Goal: Task Accomplishment & Management: Complete application form

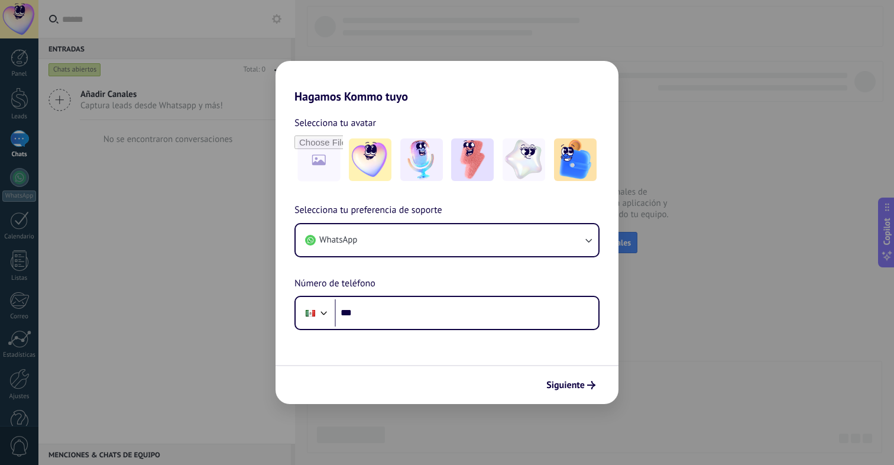
click at [648, 131] on div "Hagamos Kommo tuyo Selecciona tu avatar Selecciona tu preferencia de soporte Wh…" at bounding box center [447, 232] width 894 height 465
click at [569, 385] on span "Siguiente" at bounding box center [566, 385] width 38 height 8
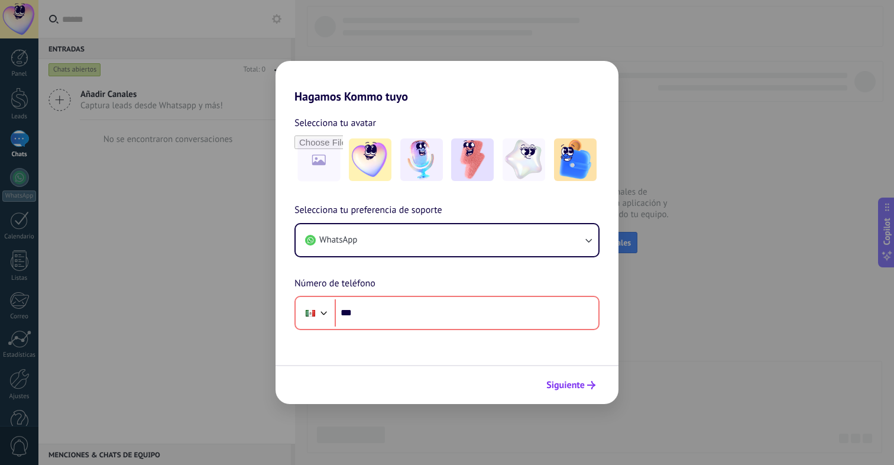
click at [569, 385] on span "Siguiente" at bounding box center [566, 385] width 38 height 8
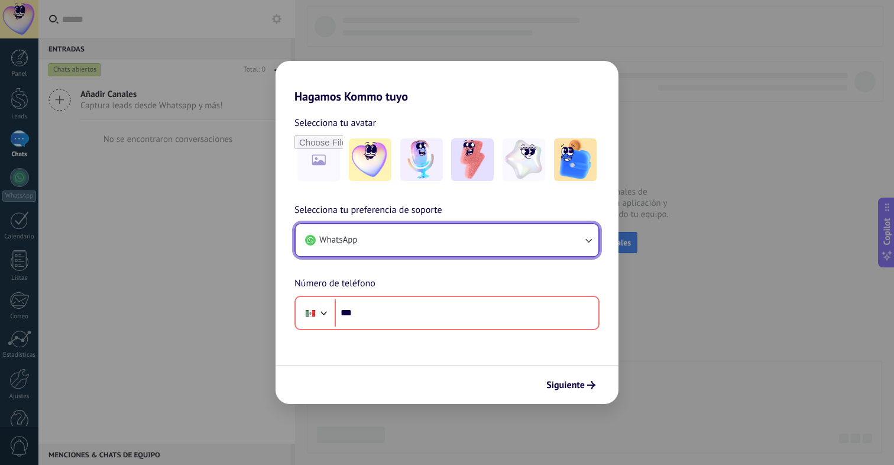
click at [406, 255] on button "WhatsApp" at bounding box center [447, 240] width 303 height 32
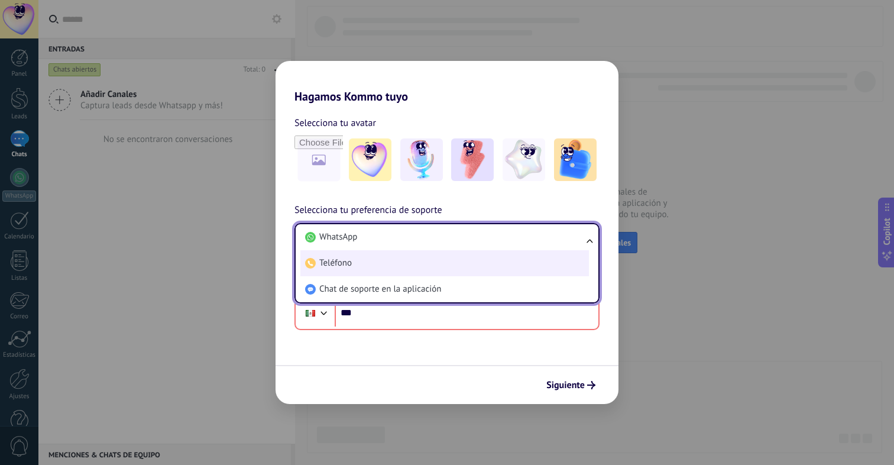
click at [409, 266] on li "Teléfono" at bounding box center [445, 263] width 289 height 26
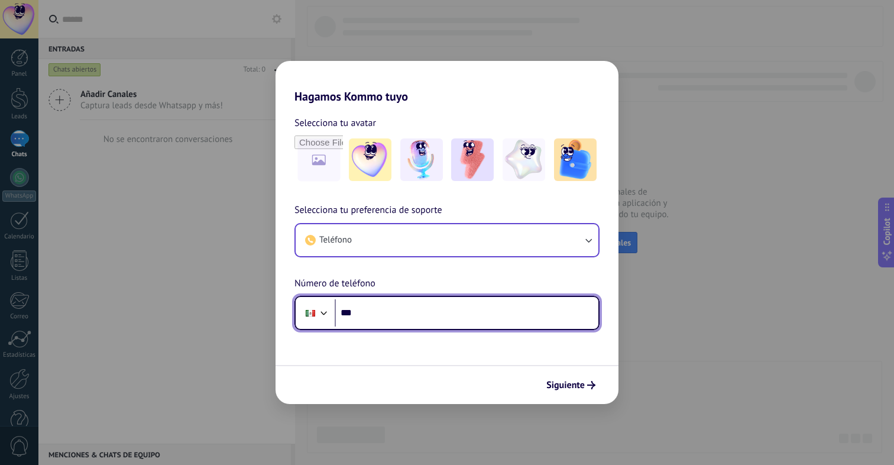
click at [433, 322] on input "***" at bounding box center [467, 312] width 264 height 27
type input "**********"
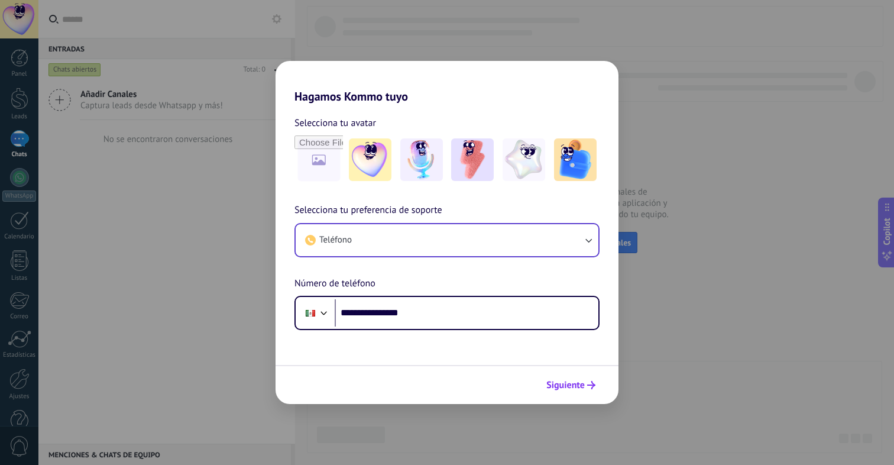
click at [584, 377] on button "Siguiente" at bounding box center [571, 385] width 60 height 20
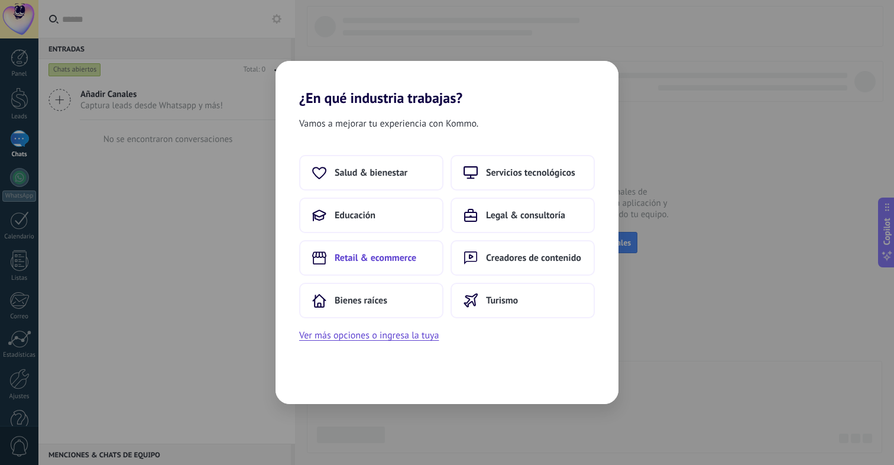
click at [397, 260] on span "Retail & ecommerce" at bounding box center [376, 258] width 82 height 12
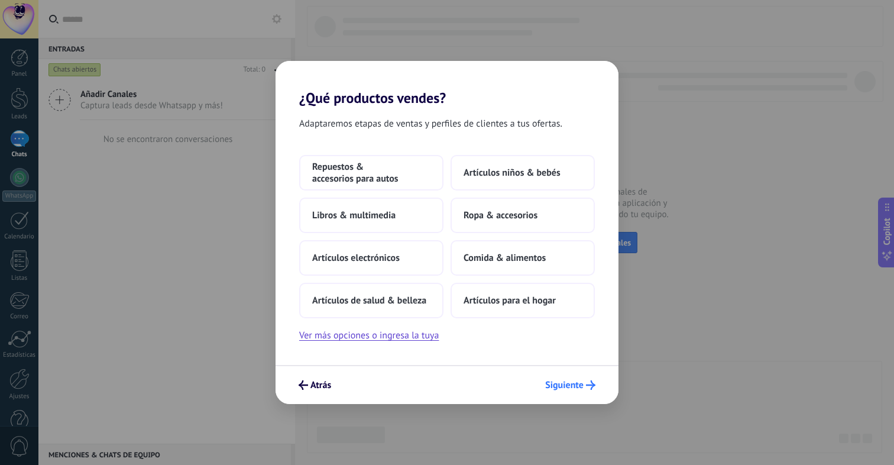
click at [559, 385] on span "Siguiente" at bounding box center [564, 385] width 38 height 8
click at [520, 309] on button "Artículos para el hogar" at bounding box center [523, 300] width 144 height 35
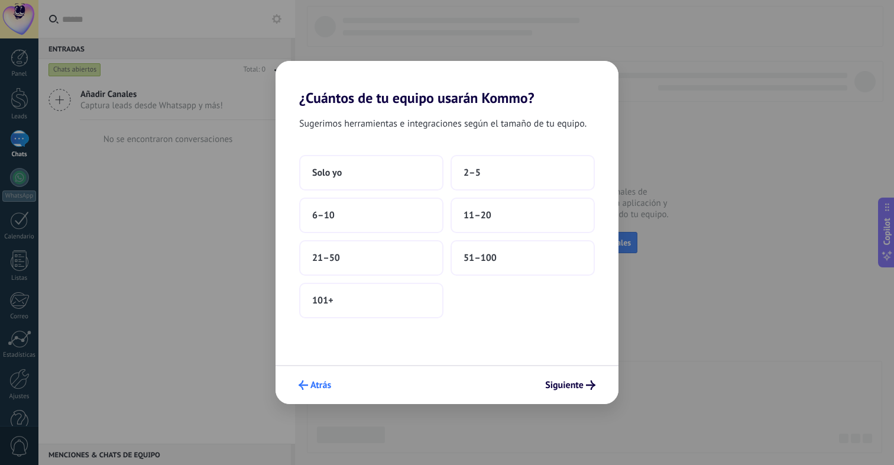
click at [309, 387] on span "Atrás" at bounding box center [315, 384] width 33 height 9
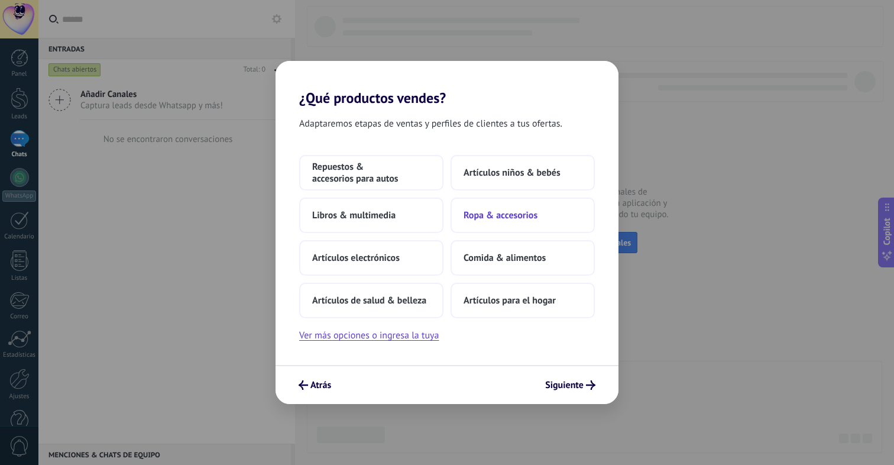
click at [507, 221] on span "Ropa & accesorios" at bounding box center [501, 215] width 74 height 12
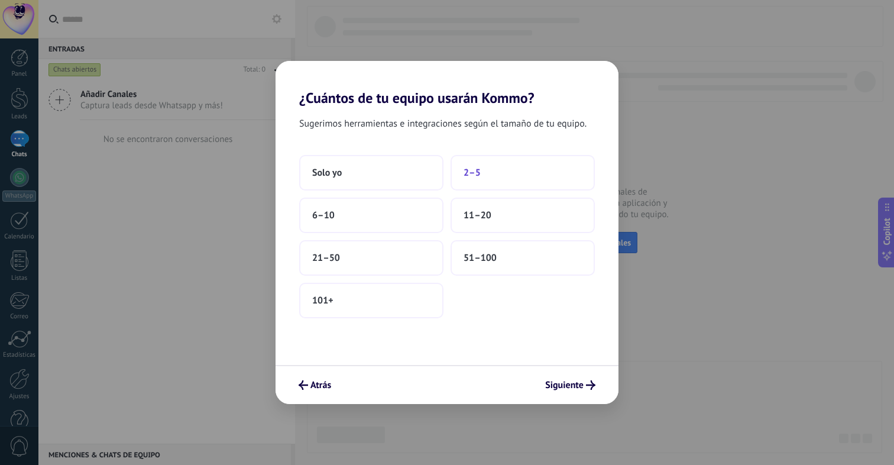
click at [476, 186] on button "2–5" at bounding box center [523, 172] width 144 height 35
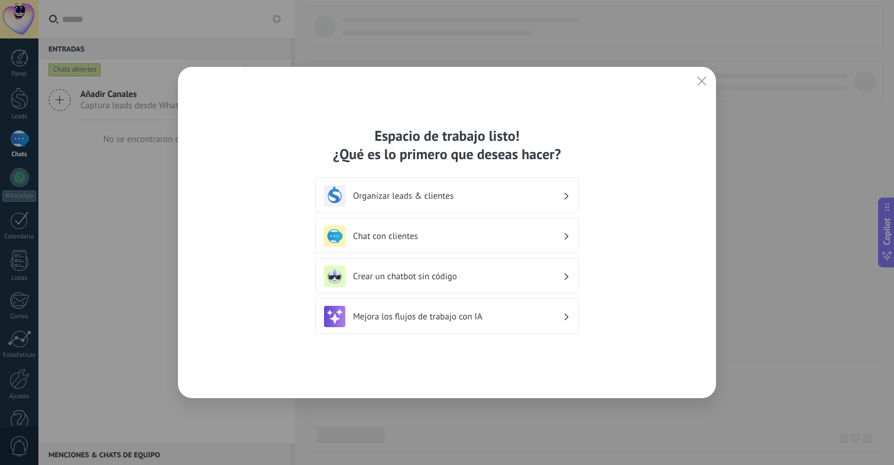
click at [710, 76] on div "Espacio de trabajo listo! ¿Qué es lo primero que deseas hacer? Organizar leads …" at bounding box center [447, 232] width 538 height 331
click at [705, 77] on icon "button" at bounding box center [701, 80] width 9 height 9
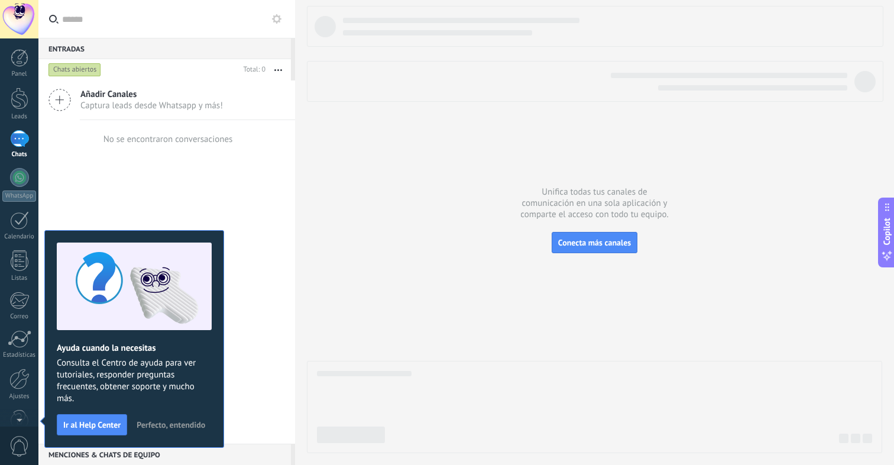
click at [157, 429] on button "Perfecto, entendido" at bounding box center [170, 425] width 79 height 18
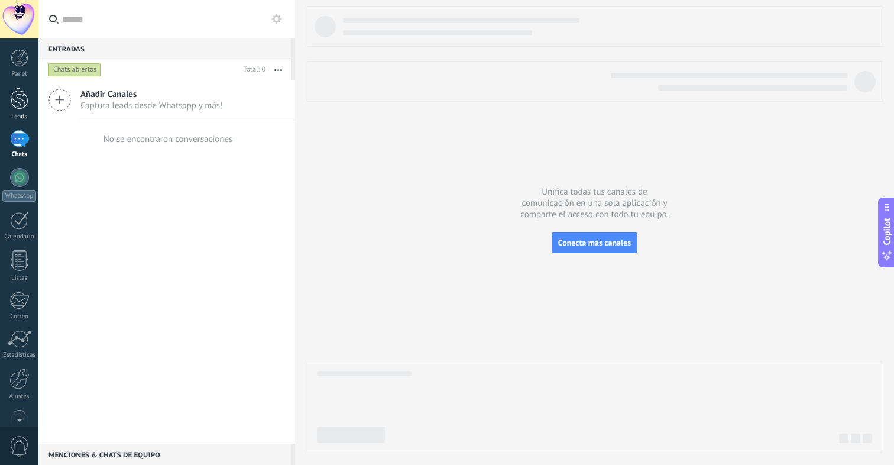
click at [20, 93] on div at bounding box center [20, 99] width 18 height 22
